Goal: Task Accomplishment & Management: Use online tool/utility

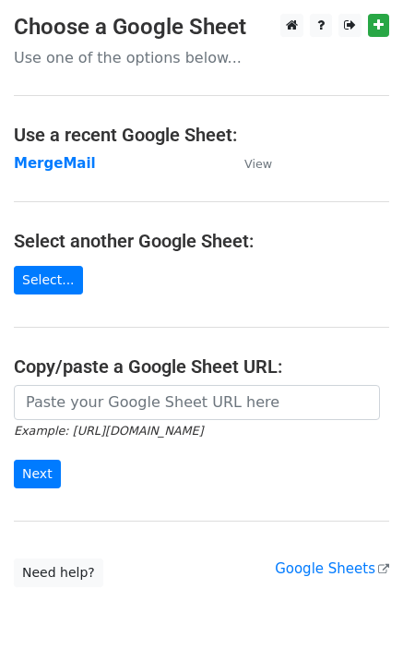
click at [59, 174] on main "Choose a Google Sheet Use one of the options below... Use a recent Google Sheet…" at bounding box center [201, 300] width 403 height 573
click at [66, 164] on strong "MergeMail" at bounding box center [55, 163] width 82 height 17
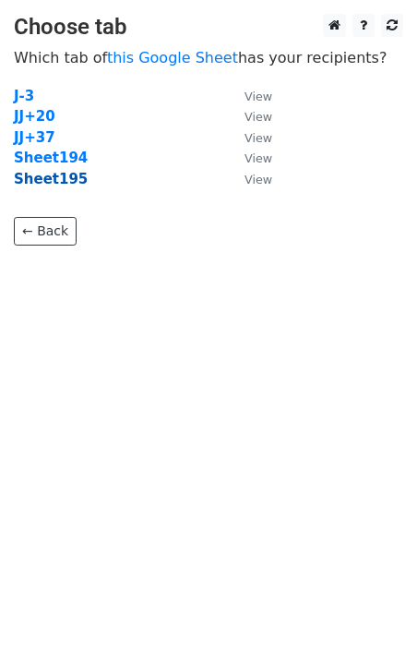
click at [65, 184] on strong "Sheet195" at bounding box center [51, 179] width 74 height 17
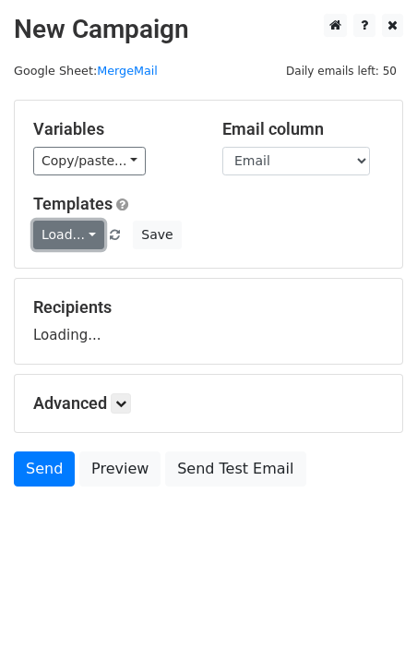
click at [64, 240] on link "Load..." at bounding box center [68, 235] width 71 height 29
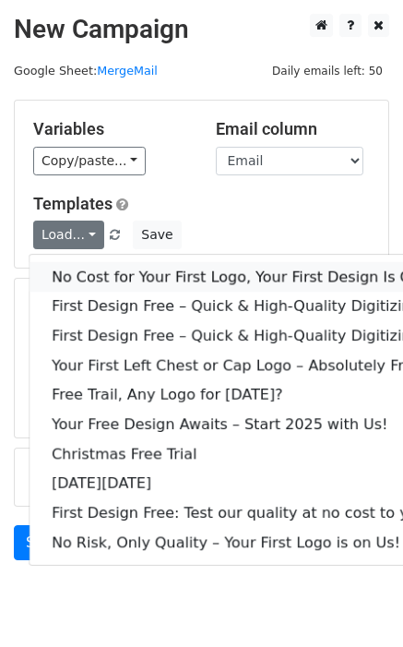
click at [90, 276] on link "No Cost for Your First Logo, Your First Design Is On Us!" at bounding box center [251, 277] width 443 height 30
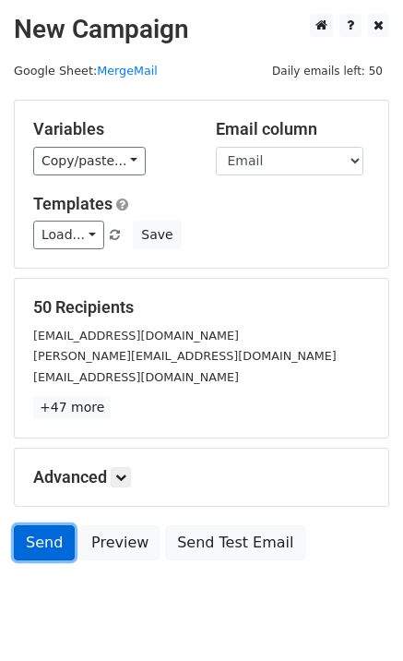
click at [45, 554] on link "Send" at bounding box center [44, 542] width 61 height 35
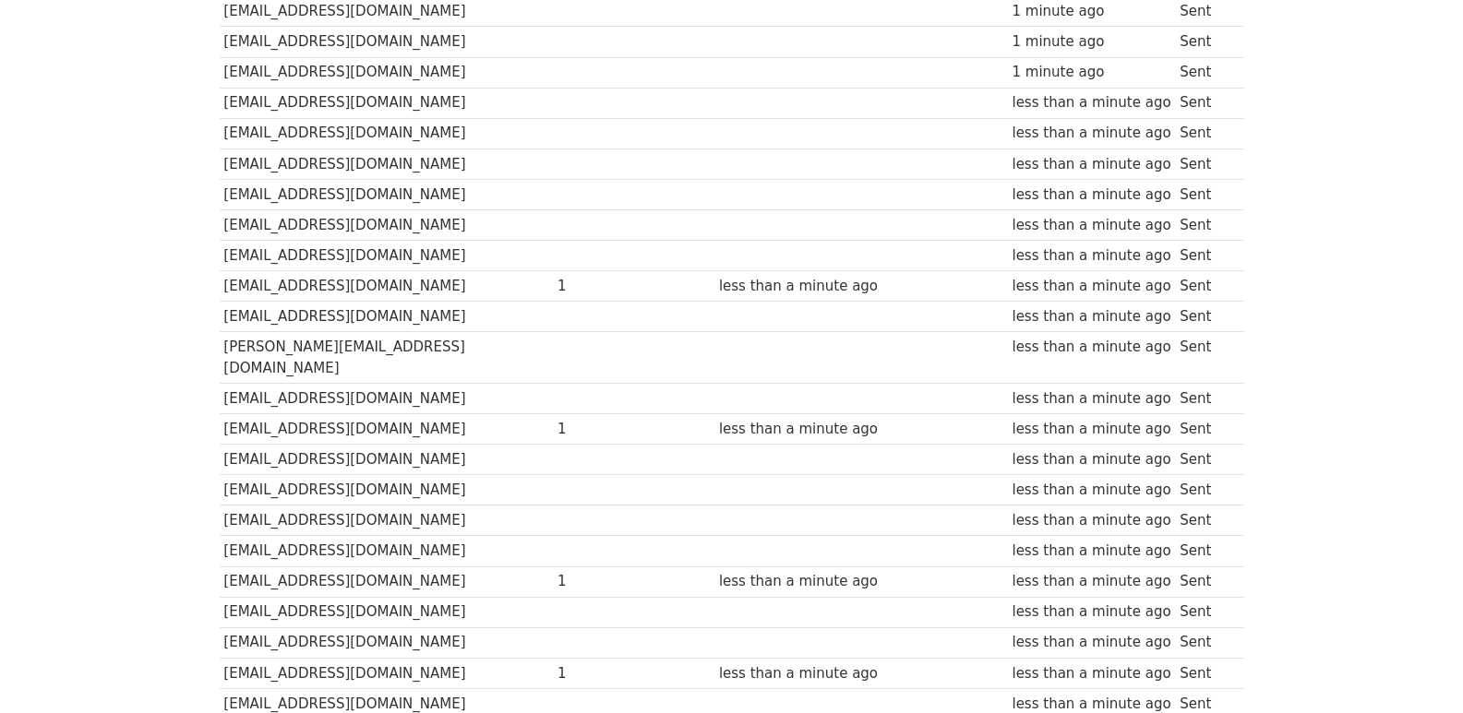
scroll to position [1230, 0]
